Goal: Information Seeking & Learning: Learn about a topic

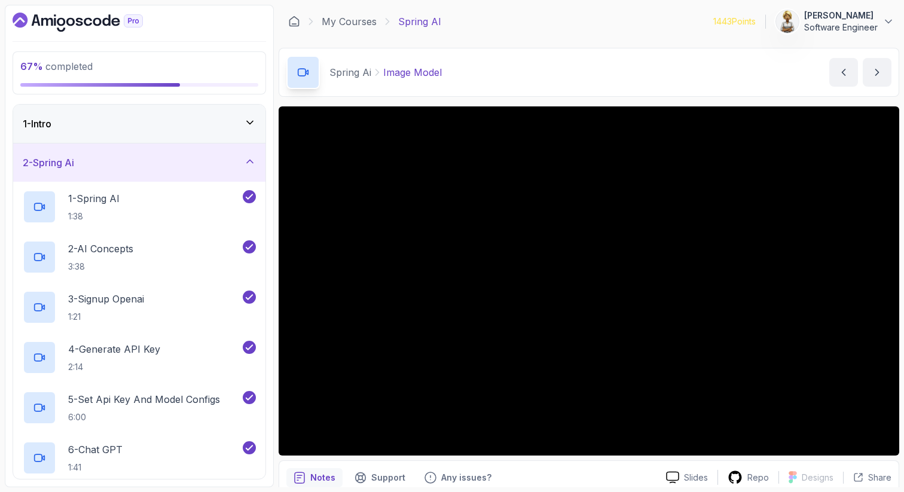
scroll to position [24, 0]
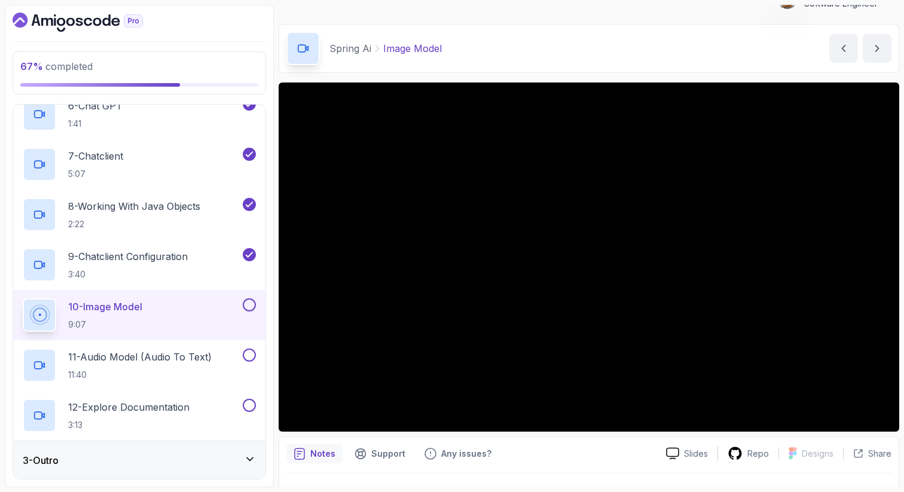
click at [467, 15] on main "My Courses Spring AI 1443 Points Ensieh Rahbar Software Engineer 3 - Spring Ai …" at bounding box center [588, 246] width 620 height 482
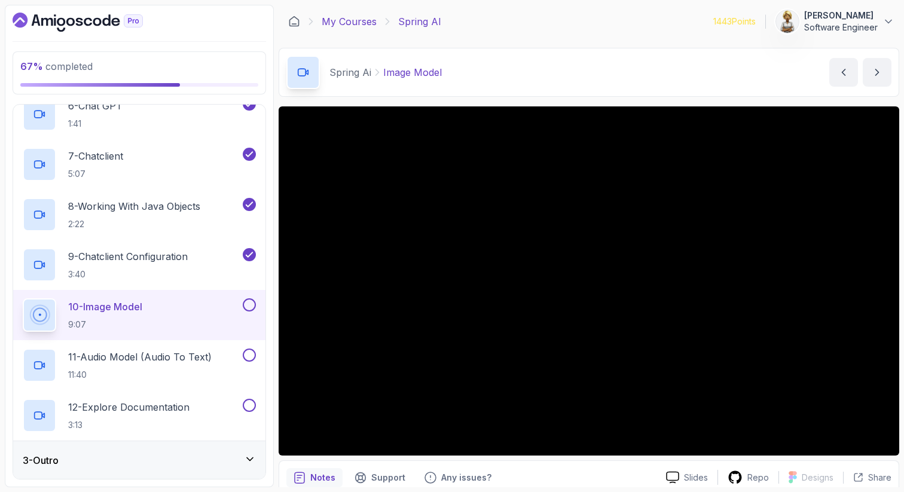
click at [354, 19] on link "My Courses" at bounding box center [348, 21] width 55 height 14
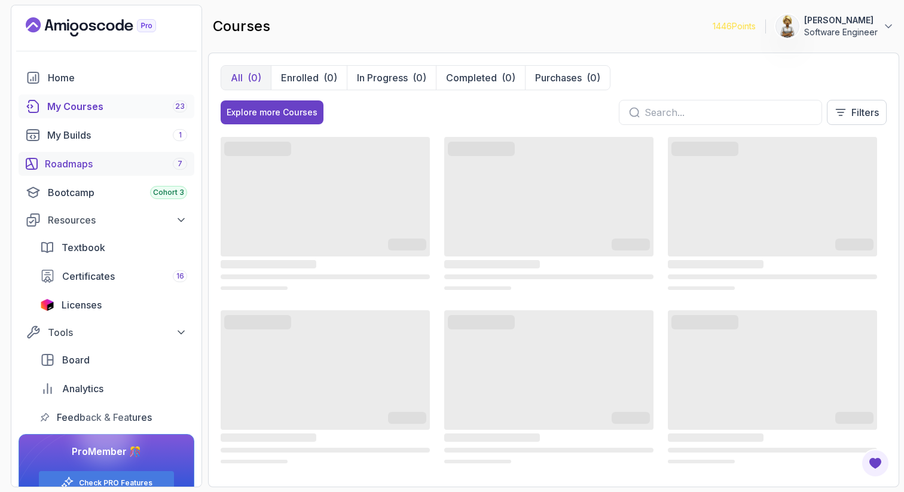
click at [105, 163] on div "Roadmaps 7" at bounding box center [116, 164] width 142 height 14
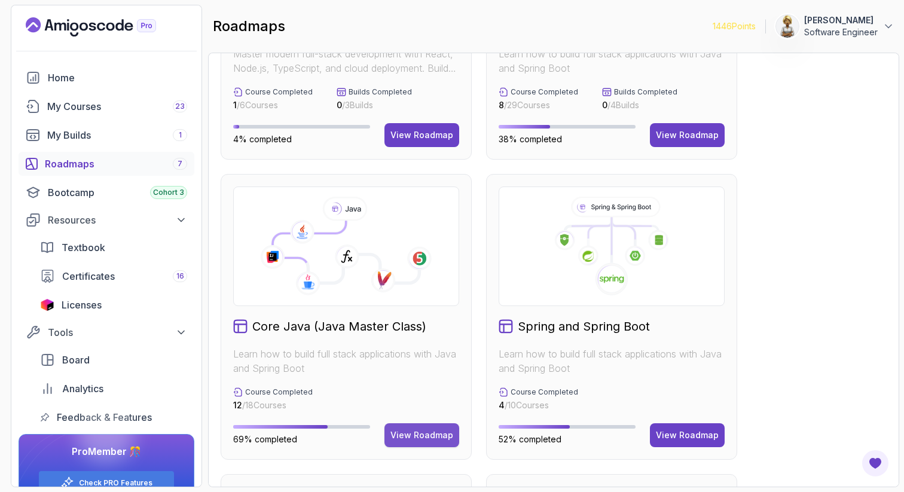
click at [417, 428] on button "View Roadmap" at bounding box center [421, 435] width 75 height 24
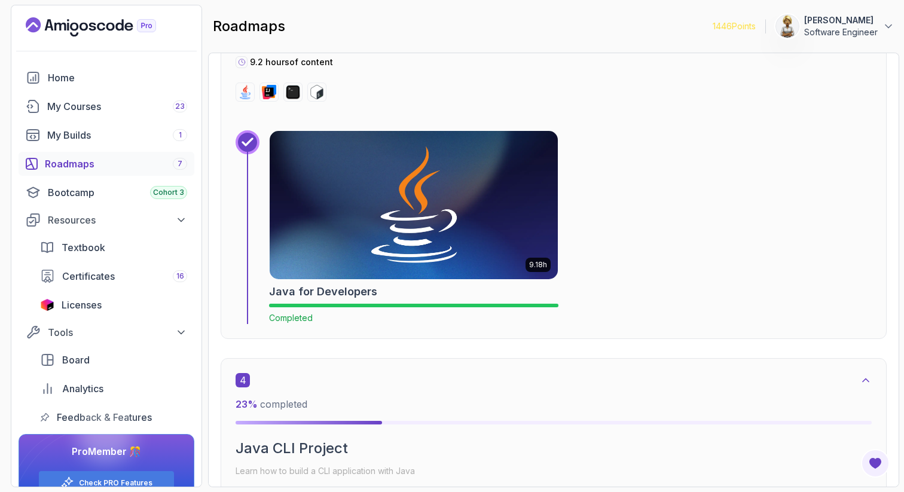
scroll to position [1446, 0]
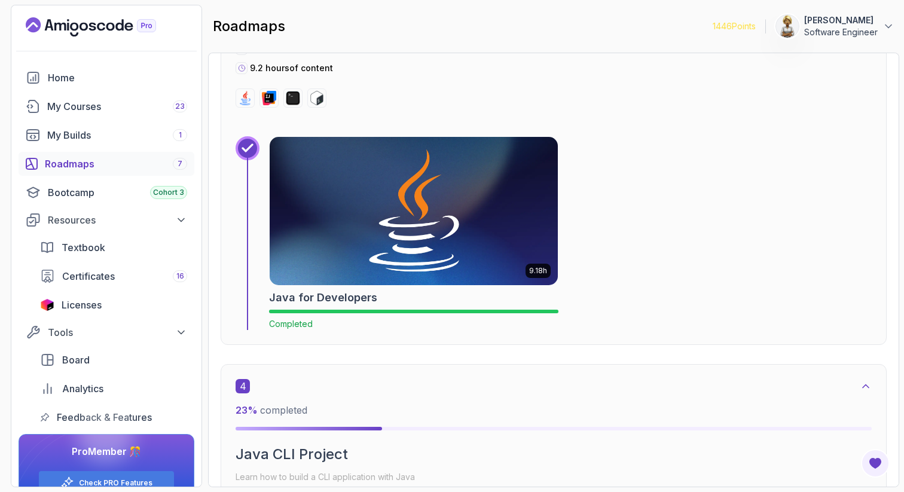
click at [420, 195] on img at bounding box center [413, 210] width 302 height 155
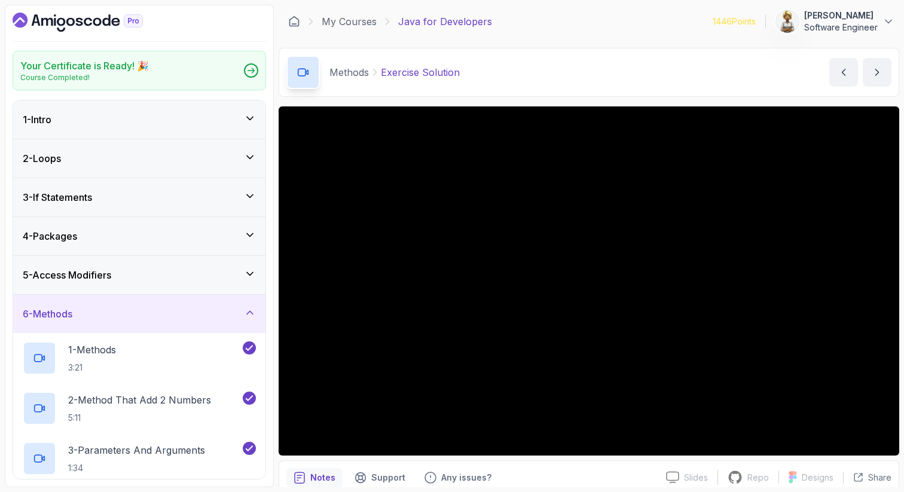
click at [252, 311] on icon at bounding box center [250, 313] width 12 height 12
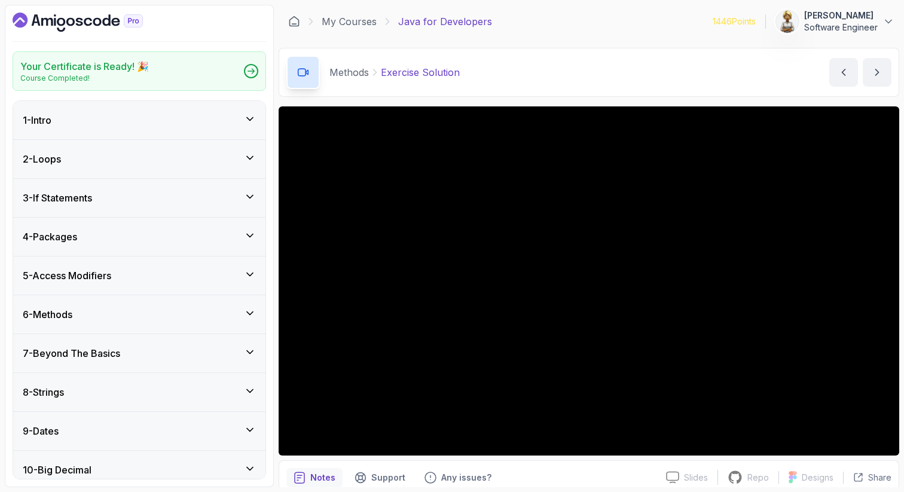
click at [246, 152] on icon at bounding box center [250, 158] width 12 height 12
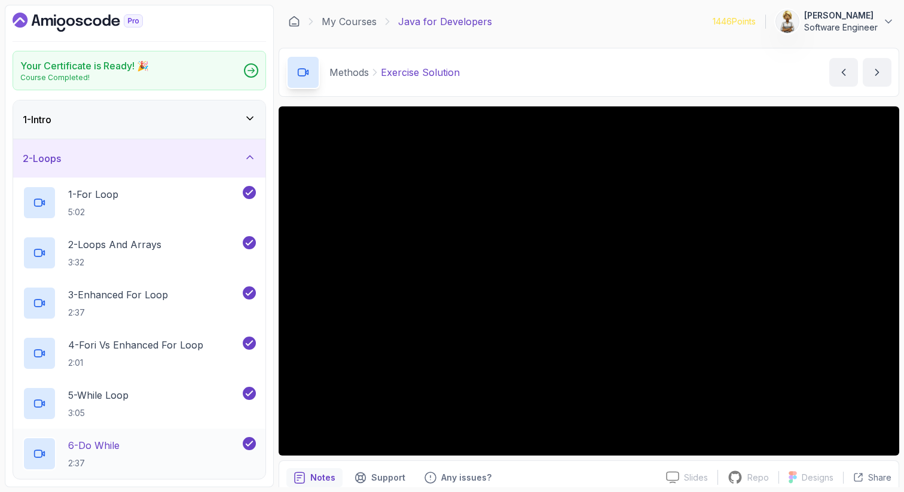
click at [150, 443] on div "6 - Do While 2:37" at bounding box center [132, 453] width 218 height 33
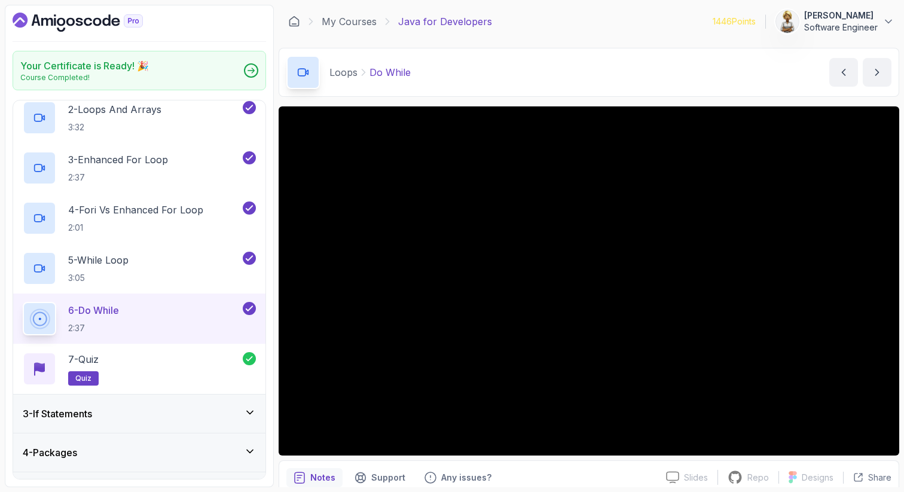
scroll to position [143, 0]
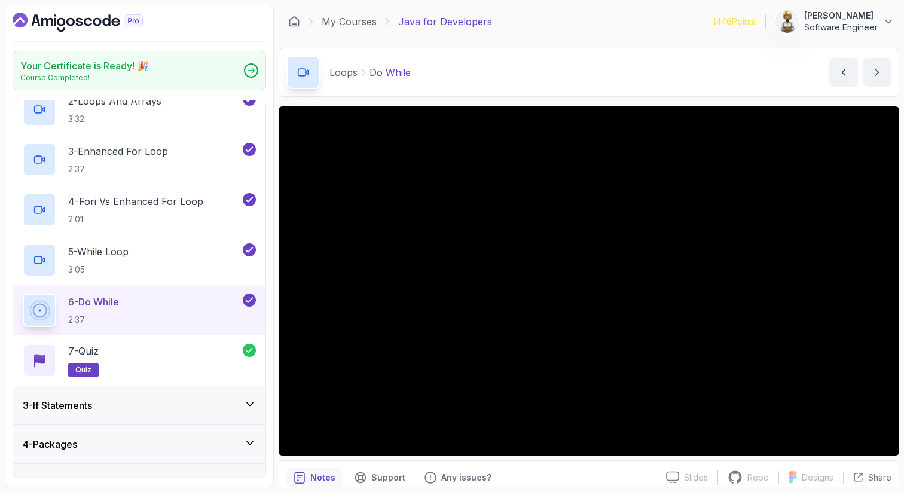
click at [180, 409] on div "3 - If Statements" at bounding box center [139, 405] width 233 height 14
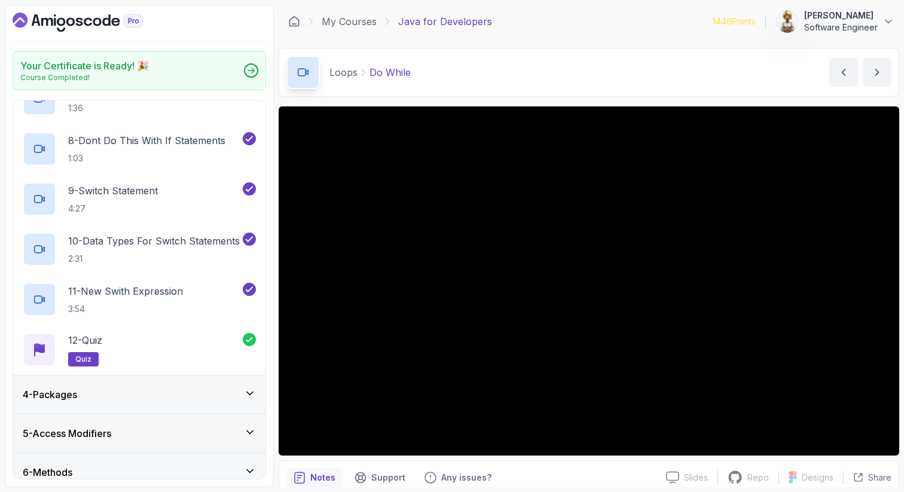
scroll to position [451, 0]
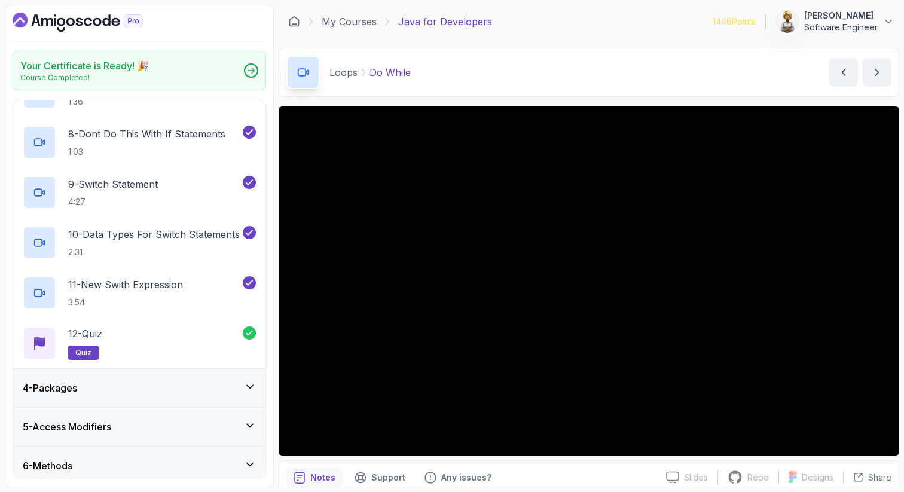
click at [239, 388] on div "4 - Packages" at bounding box center [139, 388] width 233 height 14
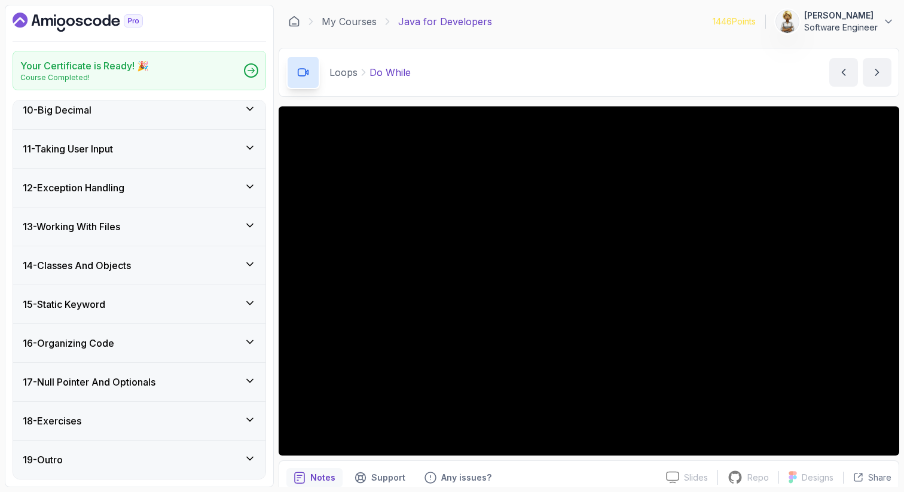
scroll to position [761, 0]
click at [213, 140] on div "11 - Taking User Input" at bounding box center [139, 149] width 252 height 38
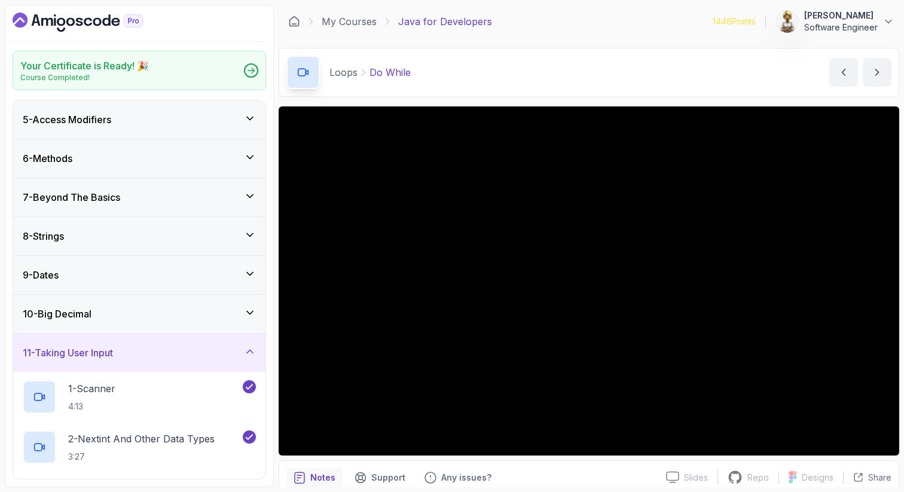
scroll to position [0, 0]
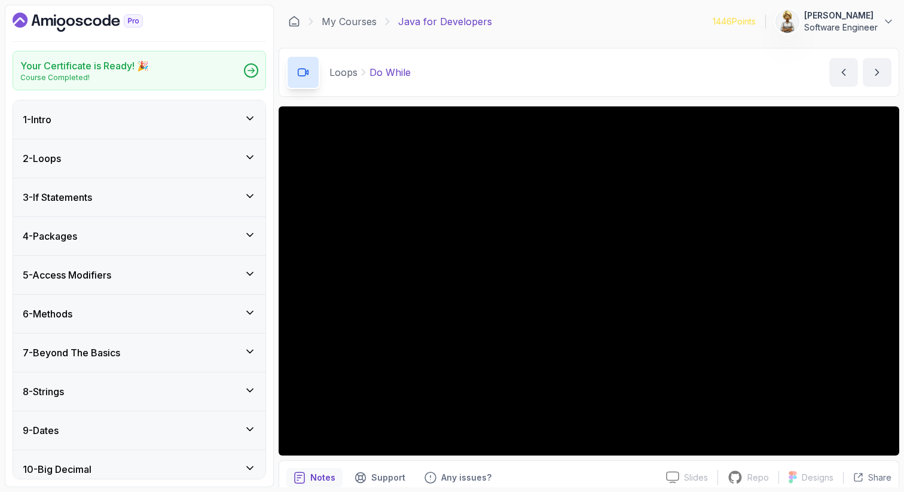
click at [251, 231] on icon at bounding box center [250, 235] width 12 height 12
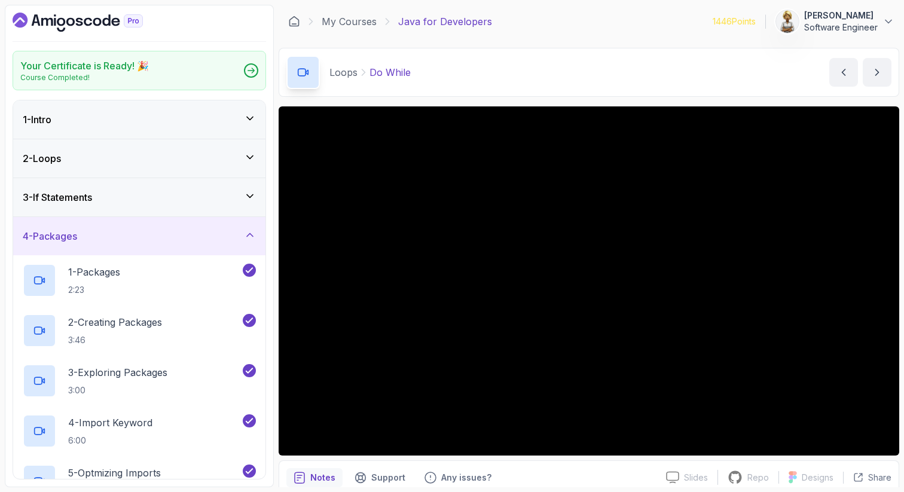
click at [252, 231] on icon at bounding box center [250, 235] width 12 height 12
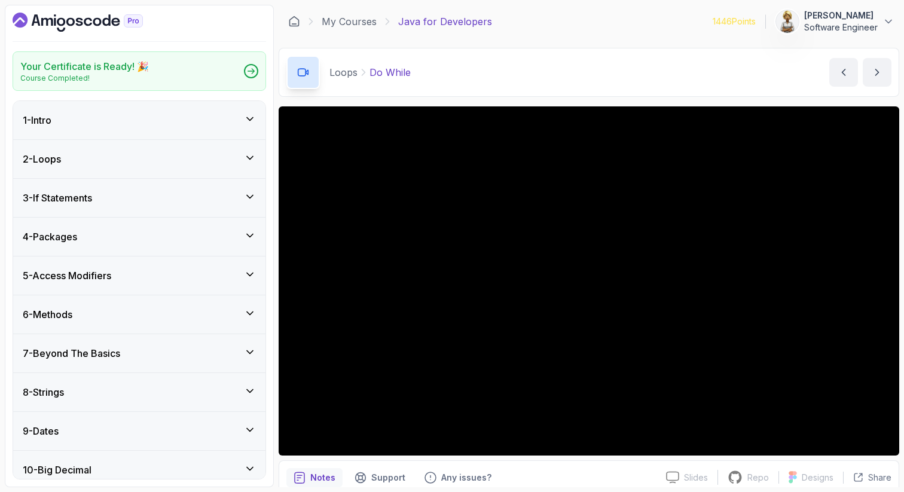
click at [244, 274] on icon at bounding box center [250, 274] width 12 height 12
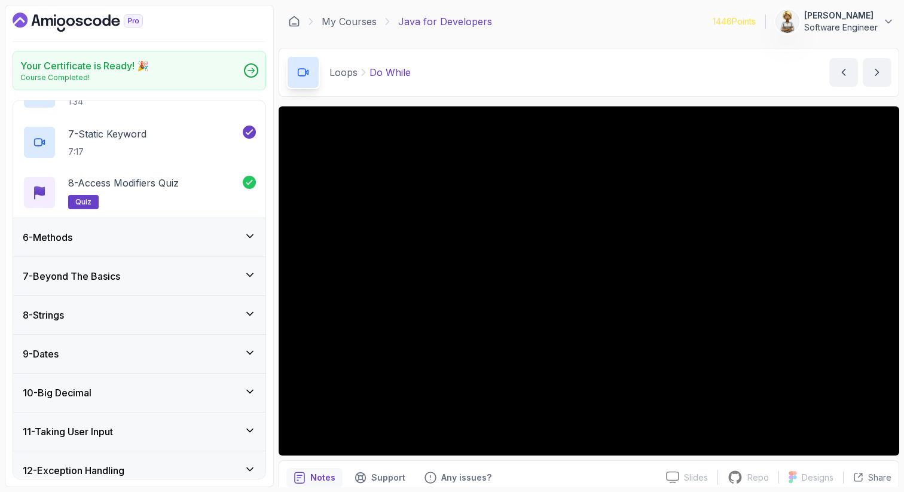
click at [250, 240] on icon at bounding box center [250, 236] width 12 height 12
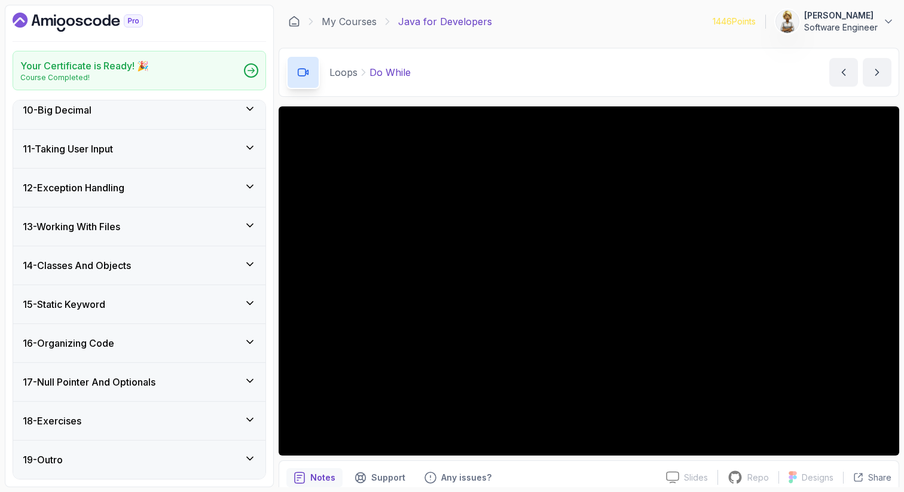
scroll to position [761, 0]
click at [200, 133] on div "11 - Taking User Input" at bounding box center [139, 149] width 252 height 38
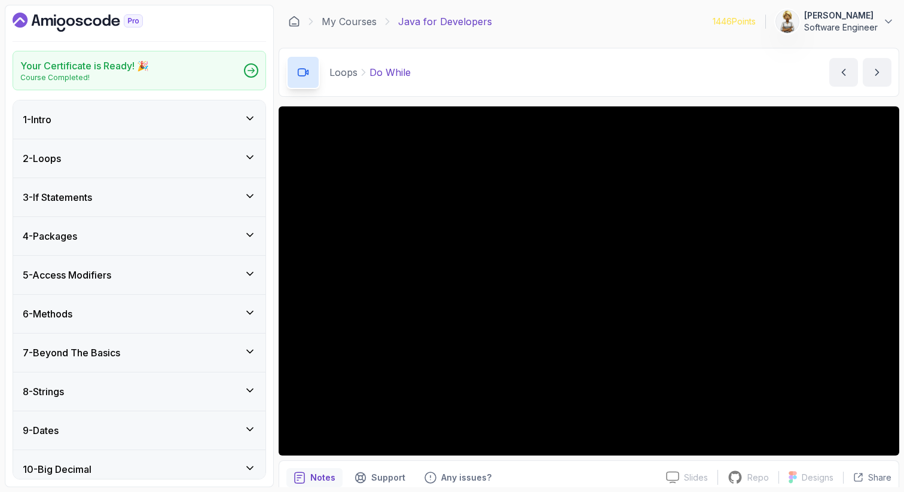
scroll to position [0, 0]
click at [237, 349] on div "7 - Beyond The Basics" at bounding box center [139, 352] width 233 height 14
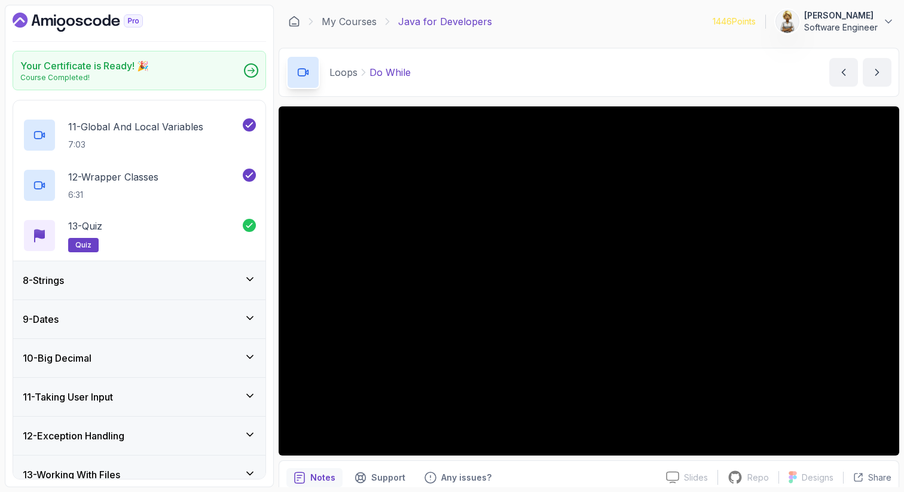
scroll to position [765, 0]
click at [250, 281] on icon at bounding box center [250, 278] width 12 height 12
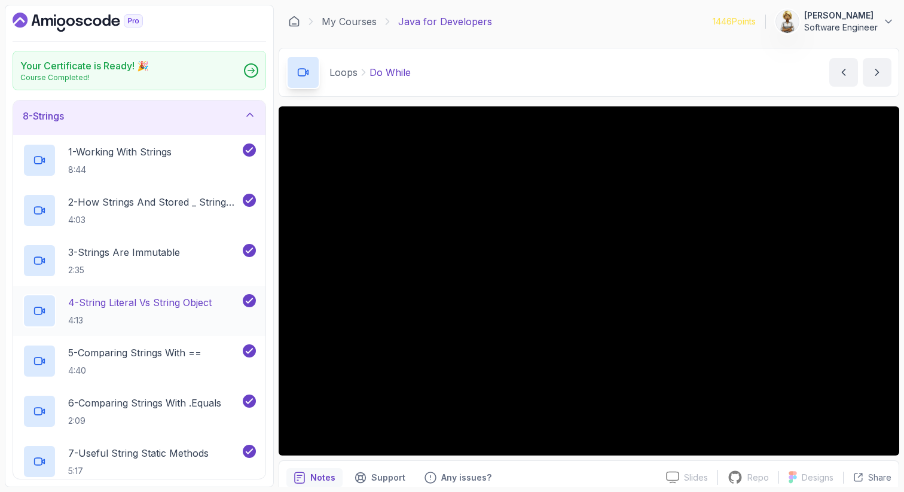
scroll to position [252, 0]
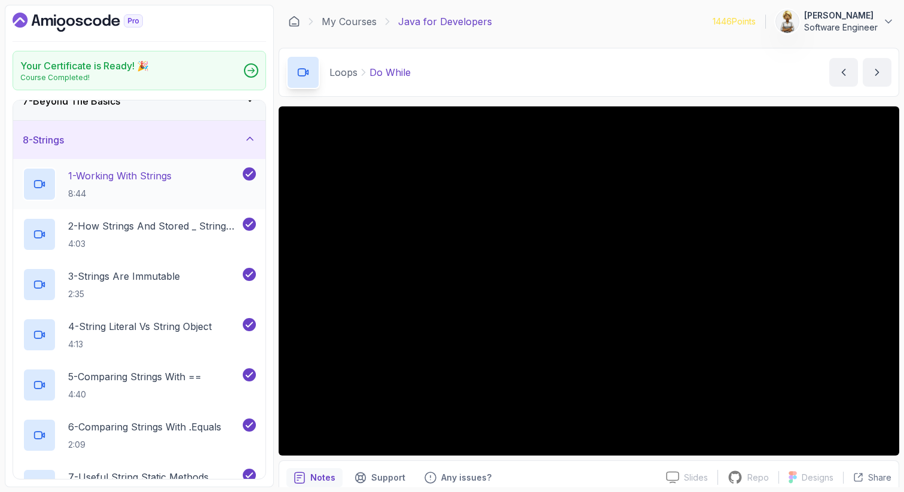
click at [172, 179] on p "1 - Working With Strings" at bounding box center [119, 176] width 103 height 14
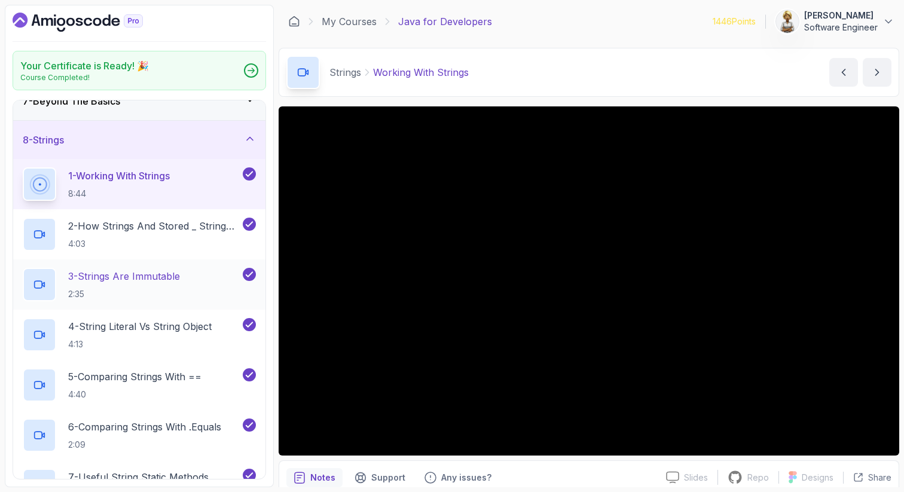
click at [141, 275] on p "3 - Strings Are Immutable" at bounding box center [124, 276] width 112 height 14
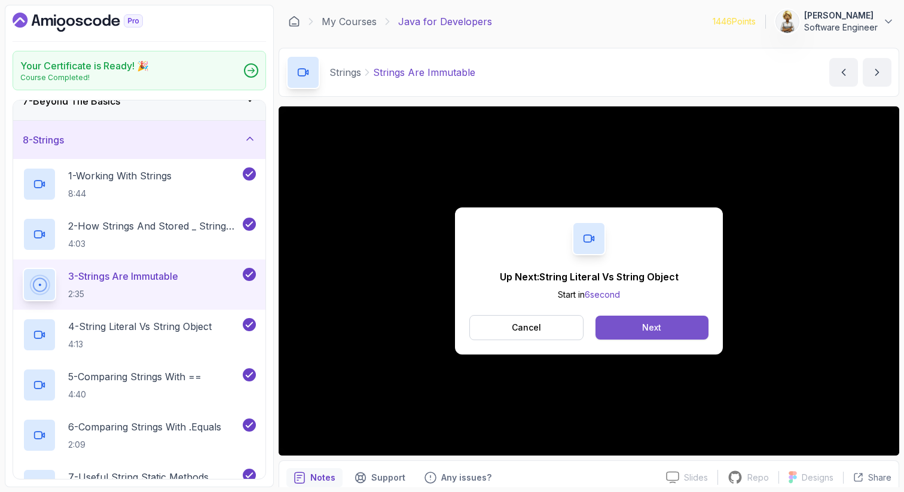
click at [640, 326] on button "Next" at bounding box center [651, 328] width 113 height 24
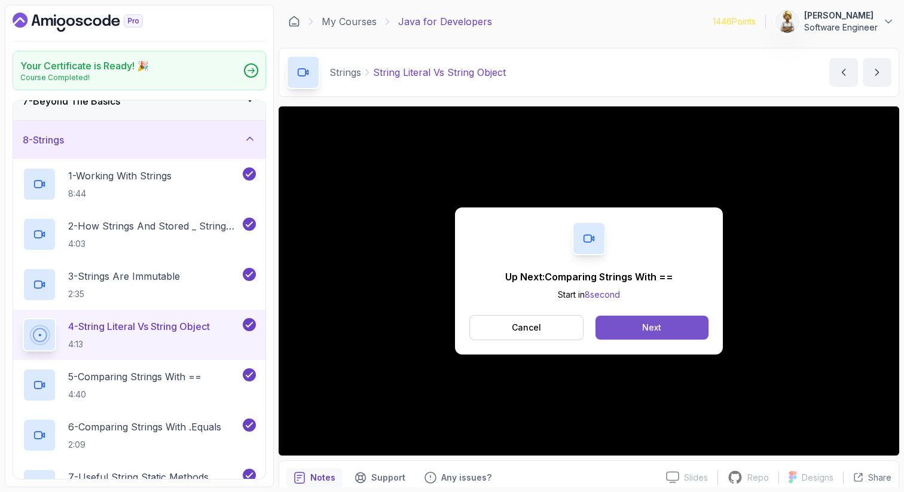
click at [654, 318] on button "Next" at bounding box center [651, 328] width 113 height 24
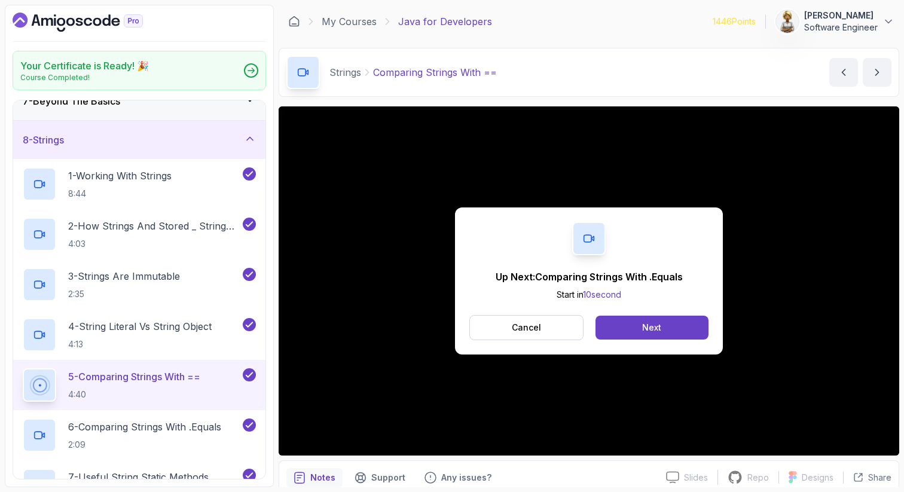
click at [295, 439] on div "Up Next: Comparing Strings With .Equals Start in 10 second Cancel Next" at bounding box center [588, 280] width 620 height 349
